Goal: Task Accomplishment & Management: Use online tool/utility

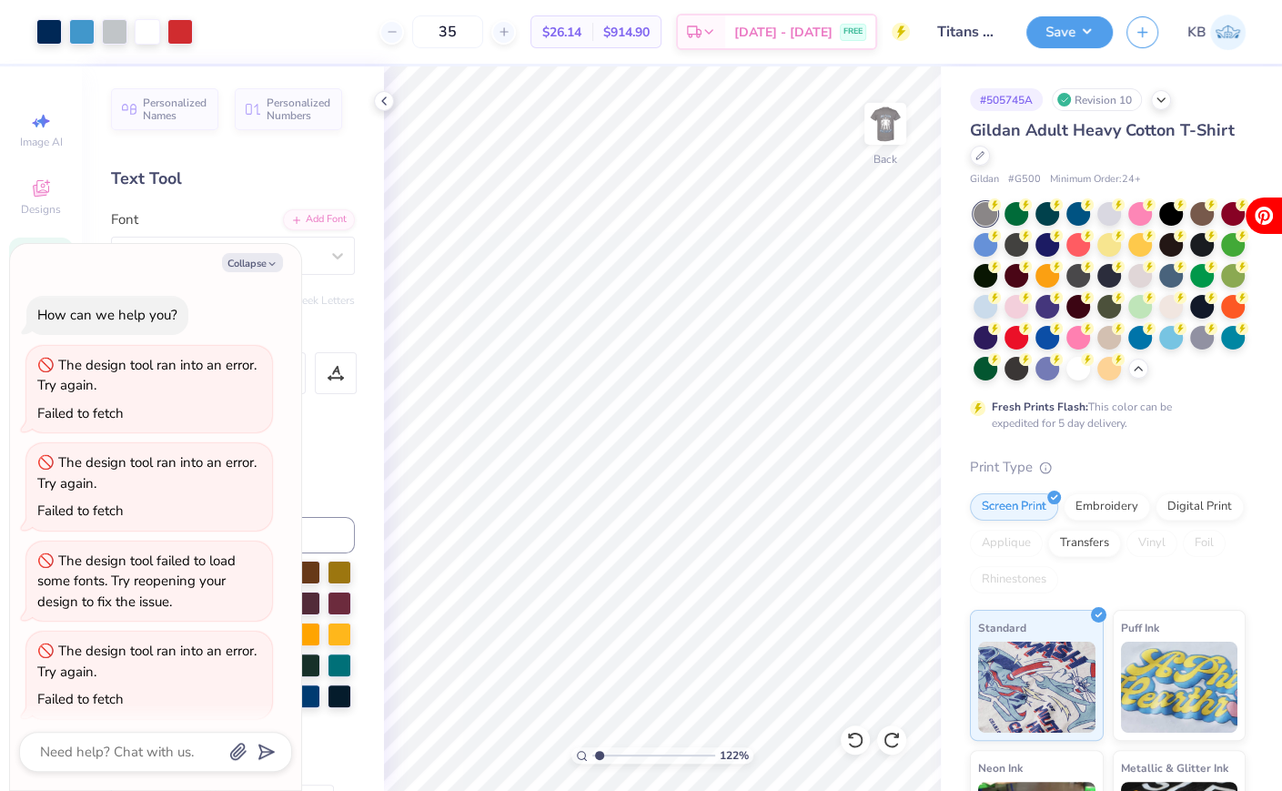
scroll to position [1071, 0]
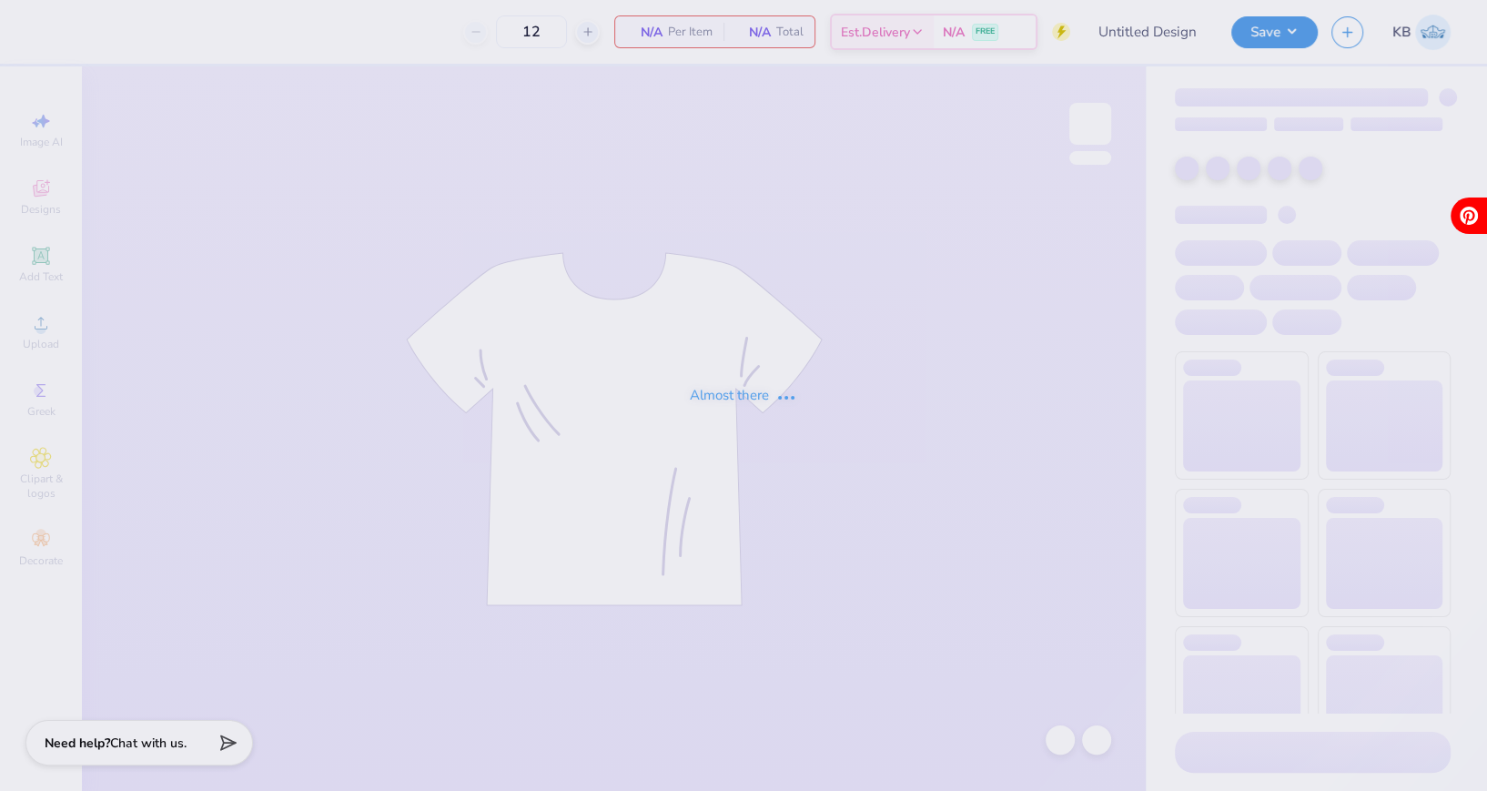
type input "Titans spirit wear"
type input "50"
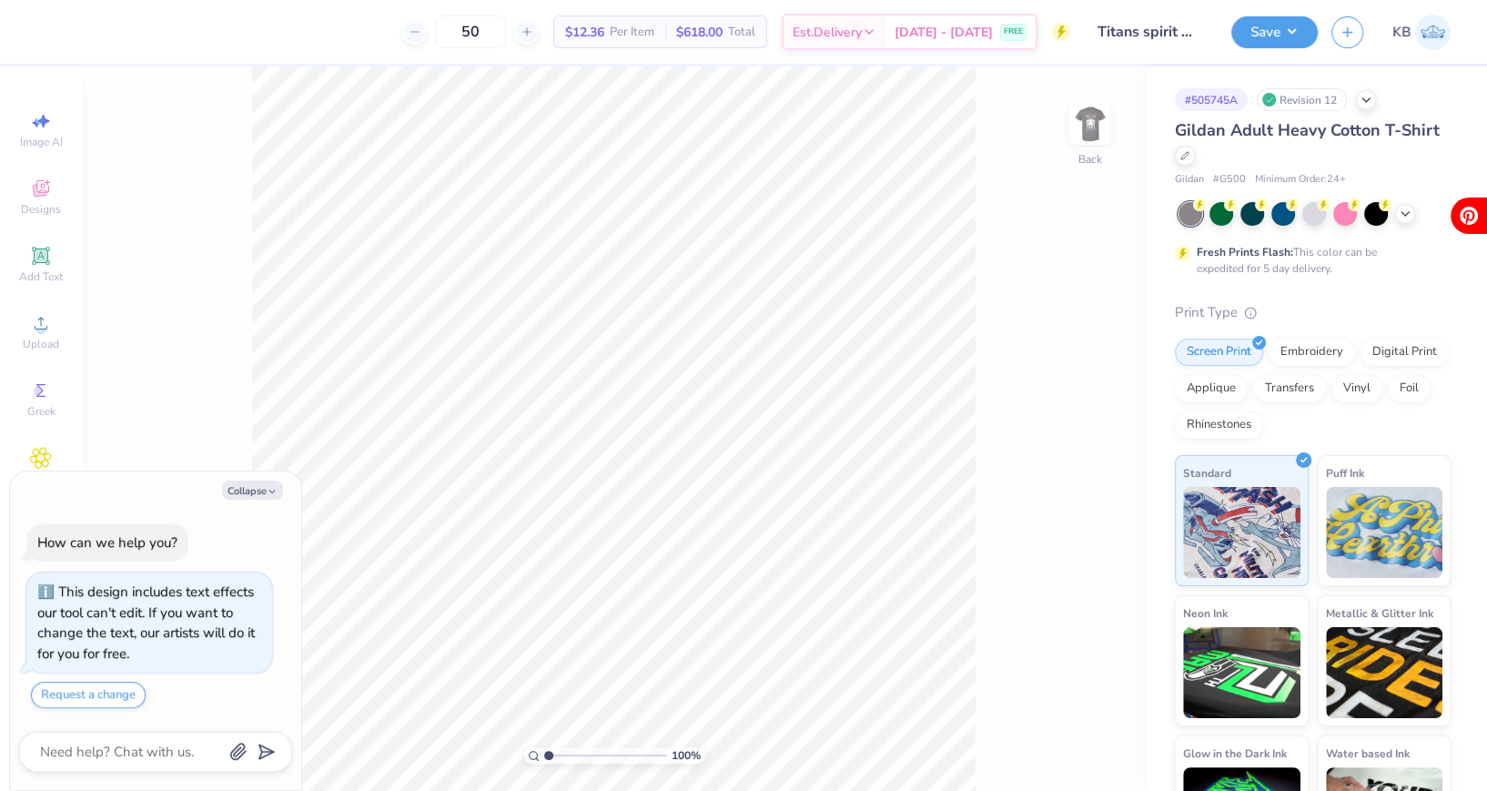
type textarea "x"
drag, startPoint x: 547, startPoint y: 753, endPoint x: 578, endPoint y: 747, distance: 31.4
type input "3.48"
click at [578, 747] on input "range" at bounding box center [605, 755] width 123 height 16
type textarea "x"
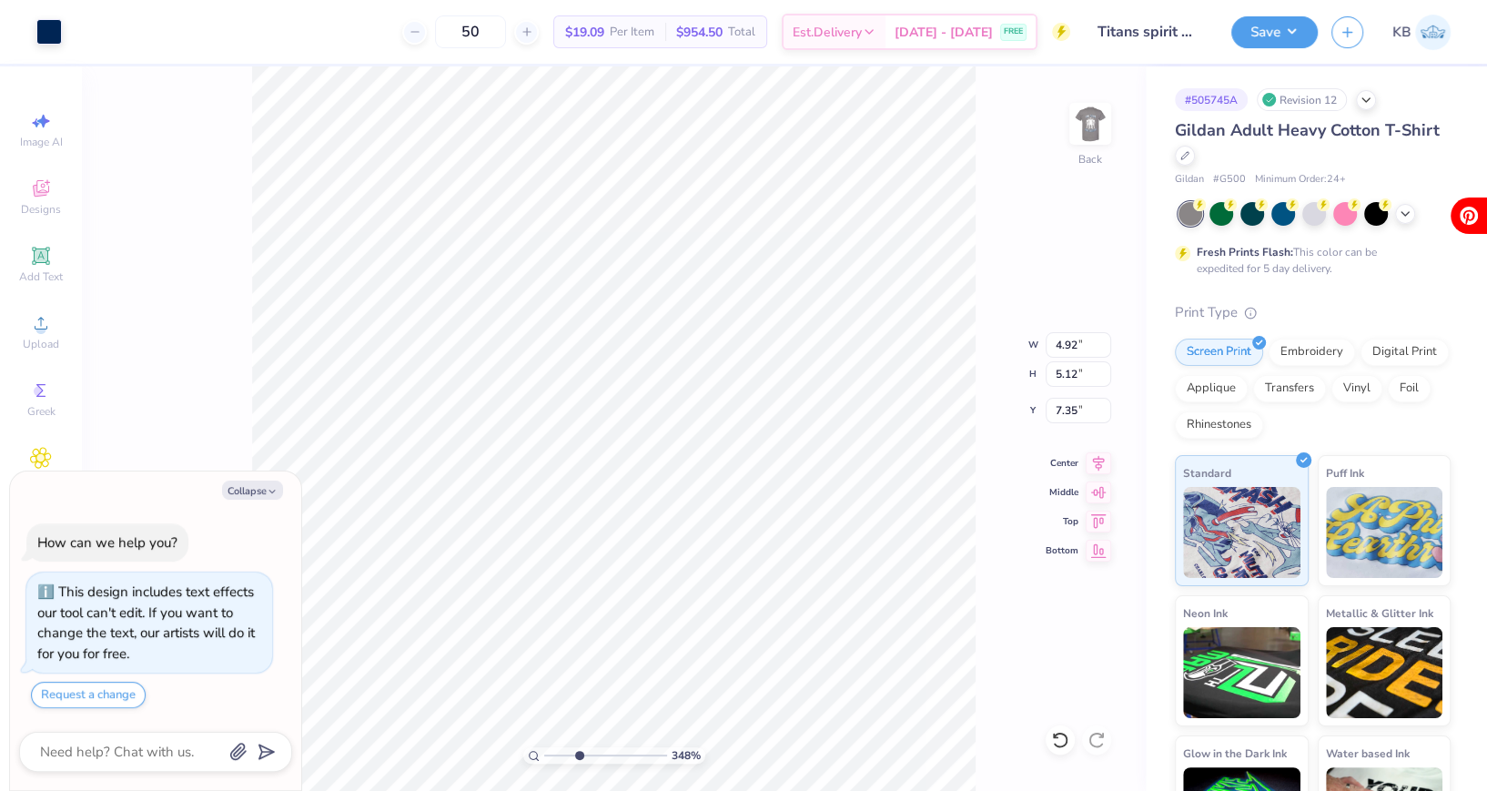
type input "4.94"
type input "5.15"
type input "7.32"
type textarea "x"
type input "4.98"
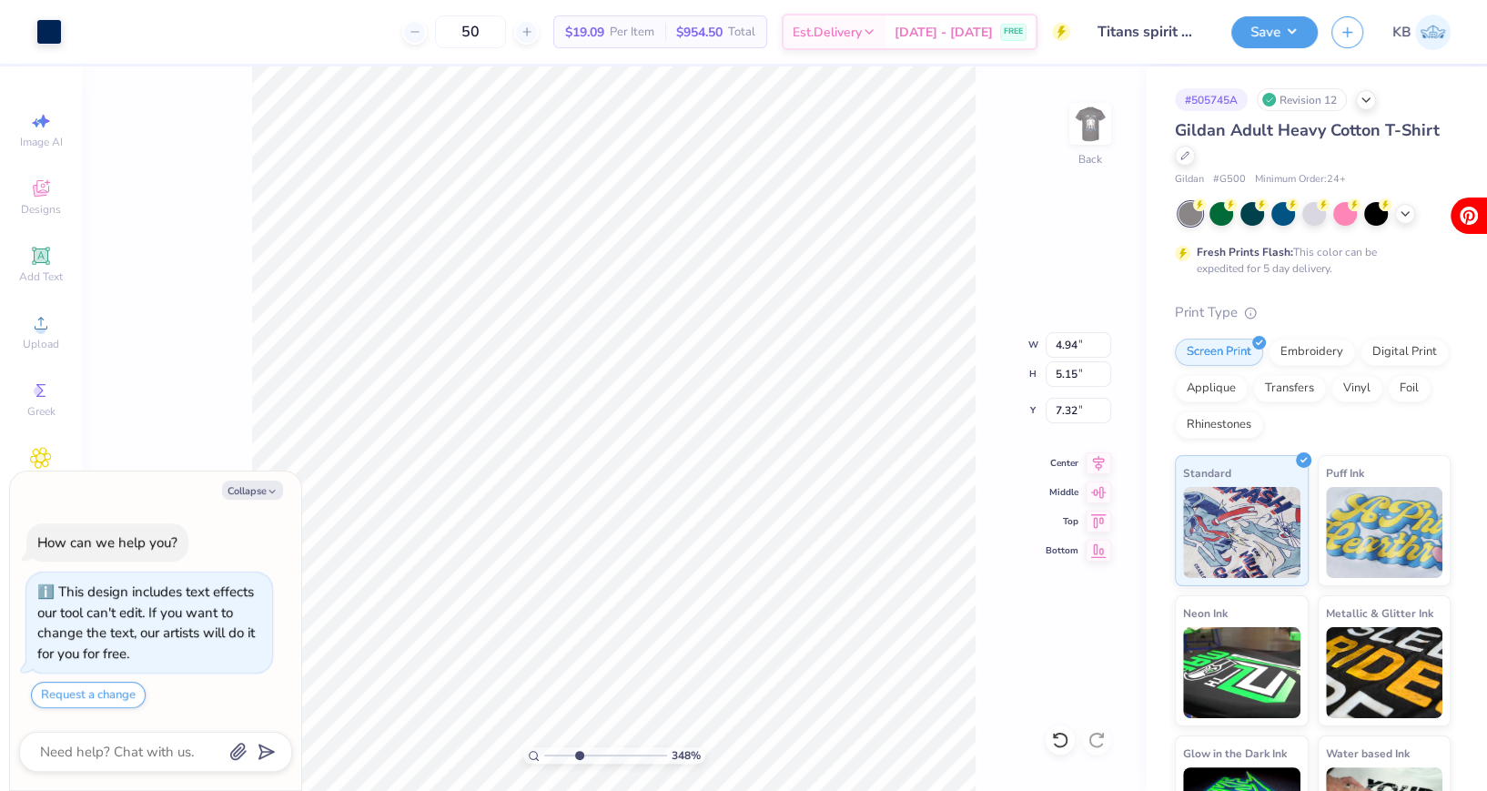
type input "5.18"
type textarea "x"
drag, startPoint x: 580, startPoint y: 755, endPoint x: 551, endPoint y: 753, distance: 29.3
type input "1.24"
click at [551, 753] on input "range" at bounding box center [605, 755] width 123 height 16
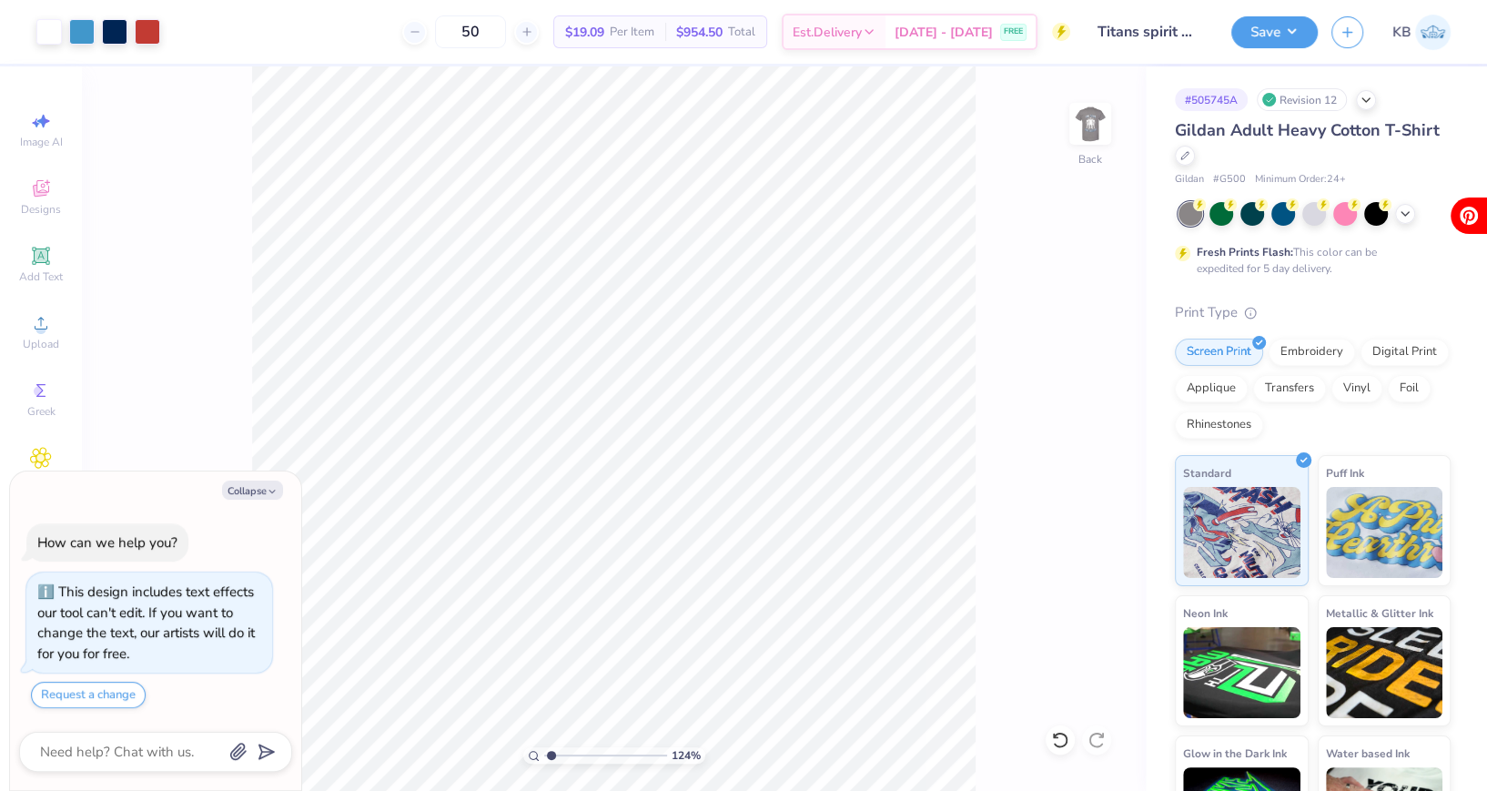
type textarea "x"
